Goal: Register for event/course

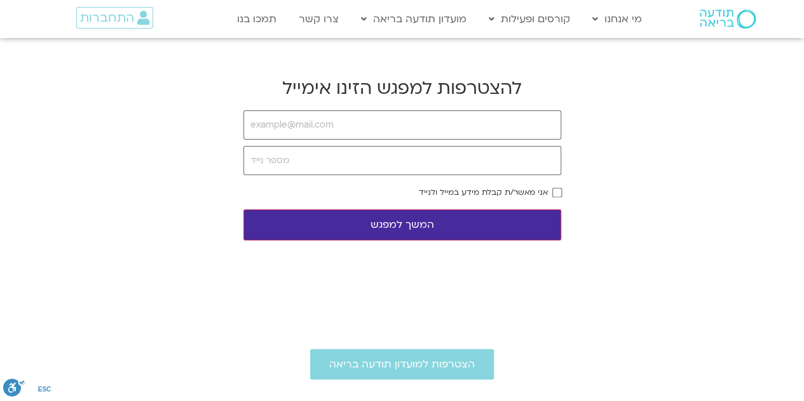
type input "ך"
type input "lehilela@walla.com"
click at [381, 165] on input "tel" at bounding box center [402, 160] width 318 height 29
type input "0522459660"
click at [391, 227] on button "המשך למפגש" at bounding box center [402, 225] width 318 height 31
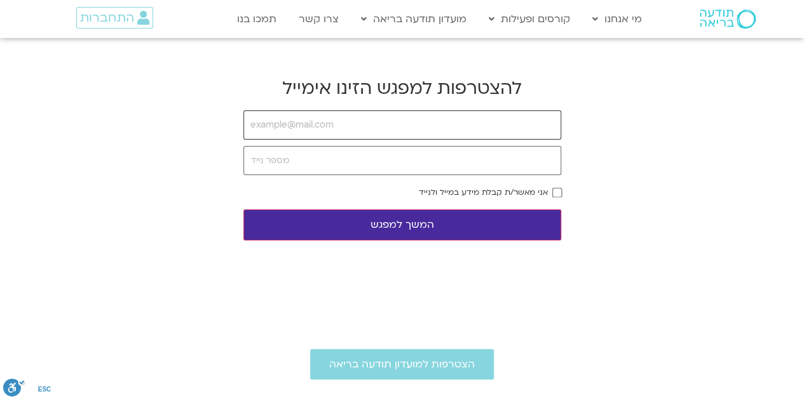
click at [406, 128] on input "email" at bounding box center [402, 125] width 318 height 29
type input "lehilela@walla.com"
click at [372, 170] on input "tel" at bounding box center [402, 160] width 318 height 29
type input "0522459660"
click at [392, 224] on button "המשך למפגש" at bounding box center [402, 225] width 318 height 31
